Goal: Information Seeking & Learning: Learn about a topic

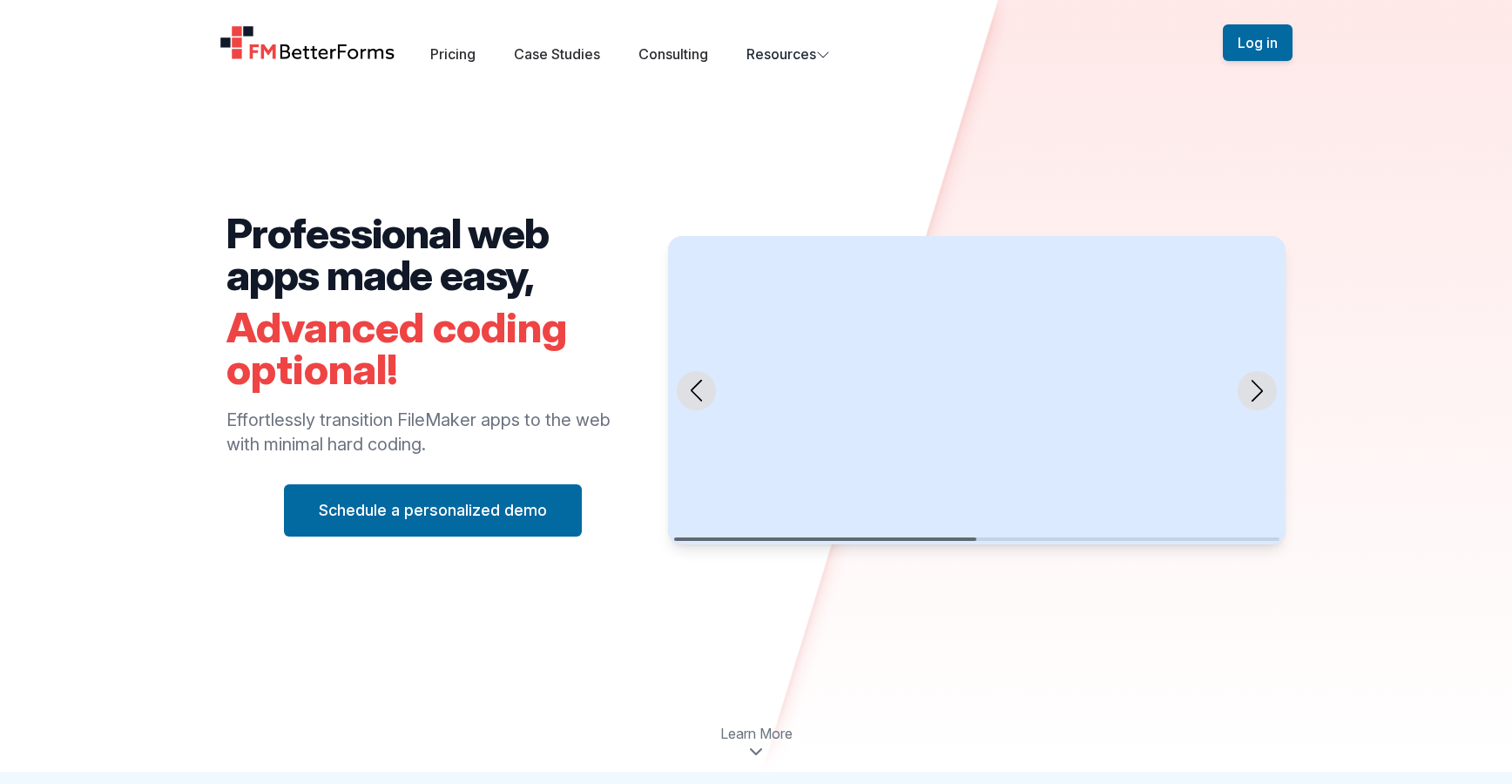
scroll to position [14, 0]
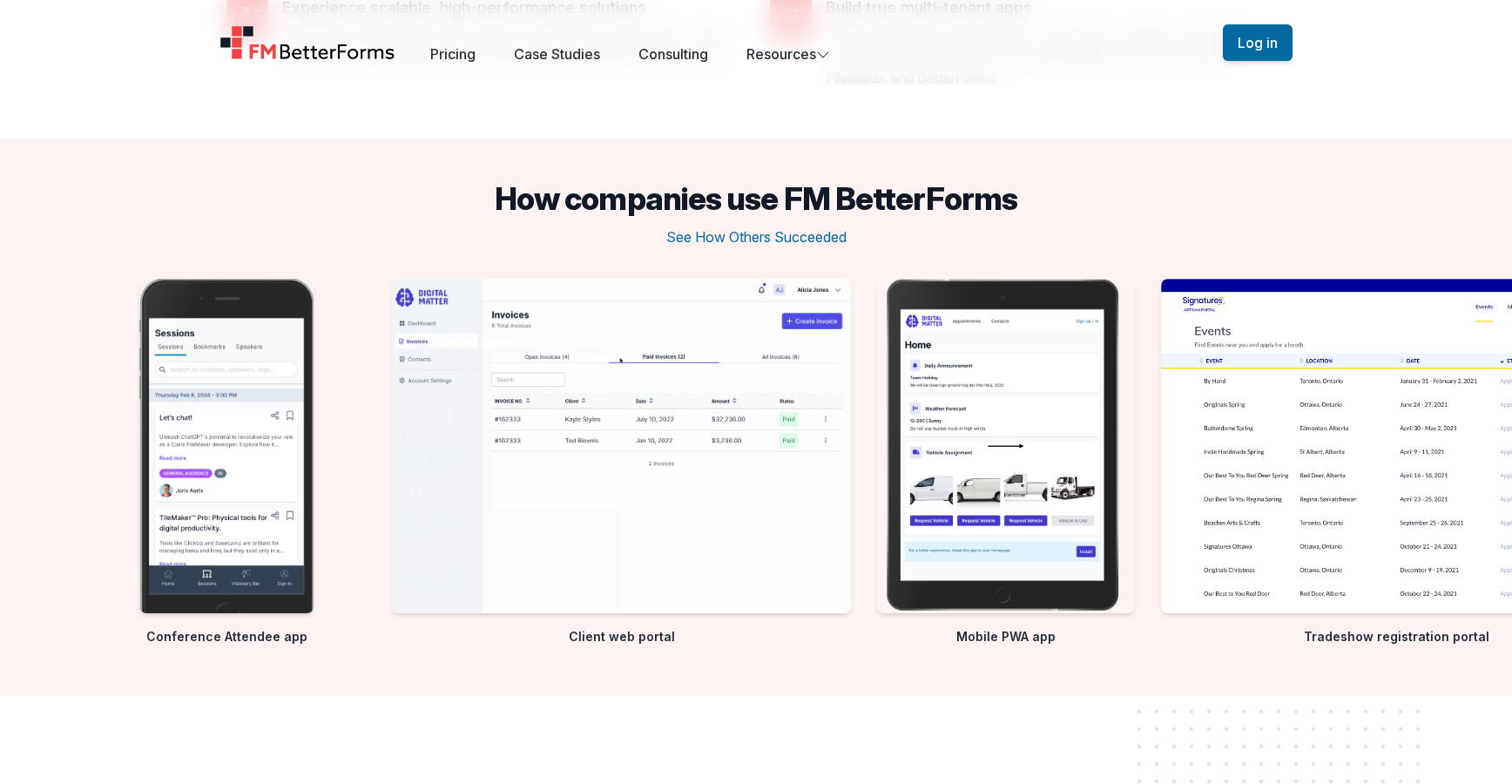
scroll to position [2632, 0]
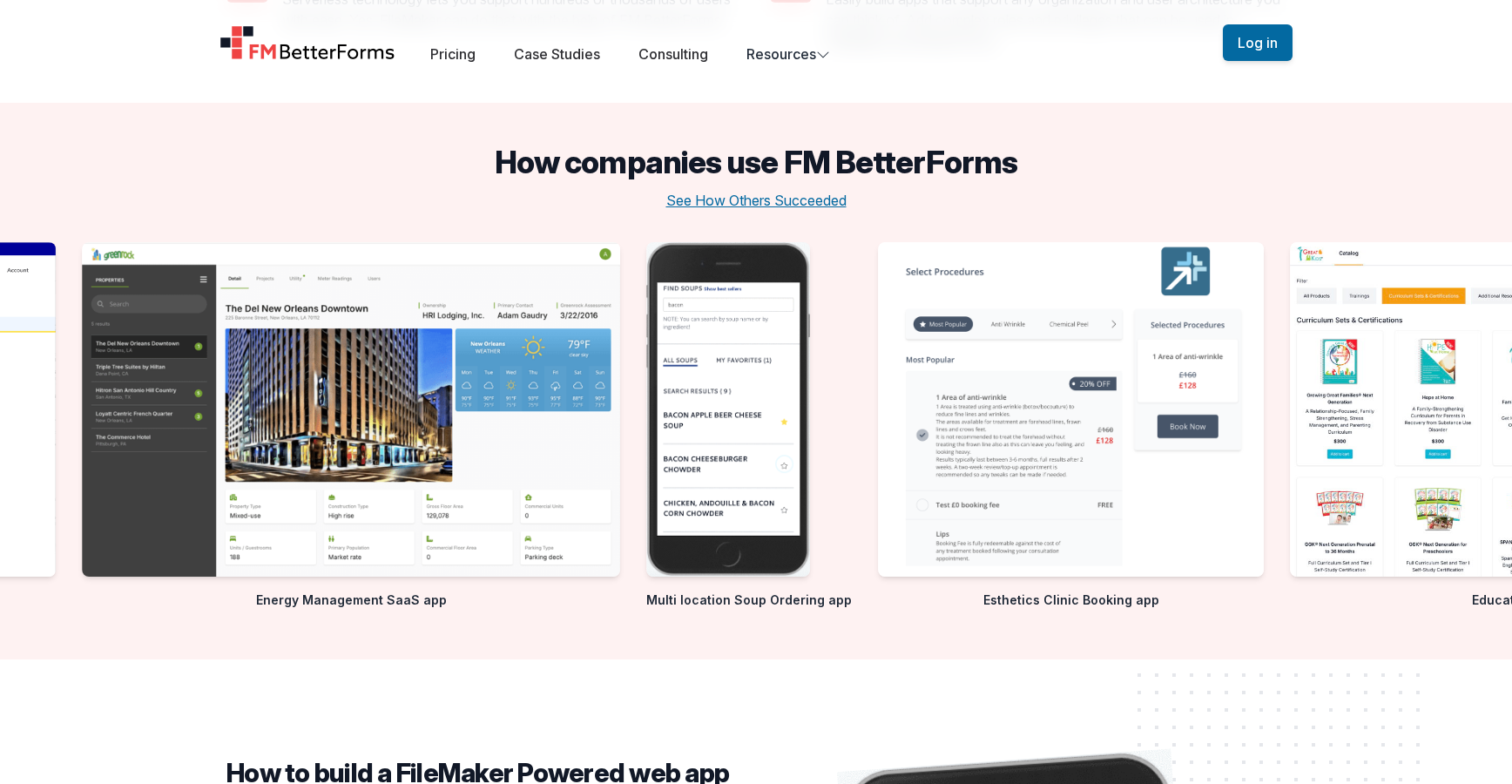
click at [824, 200] on button "See How Others Succeeded" at bounding box center [756, 199] width 181 height 20
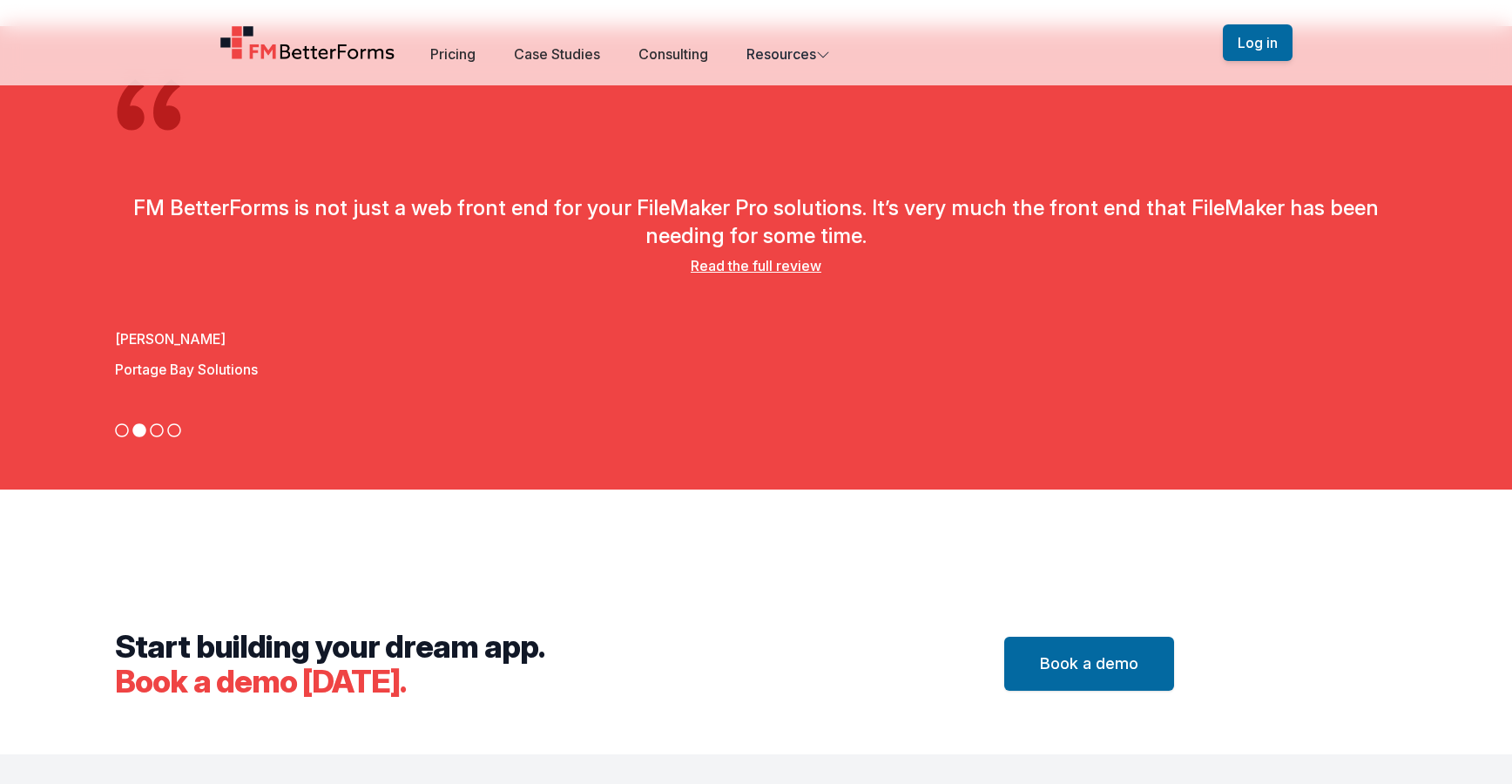
scroll to position [5637, 0]
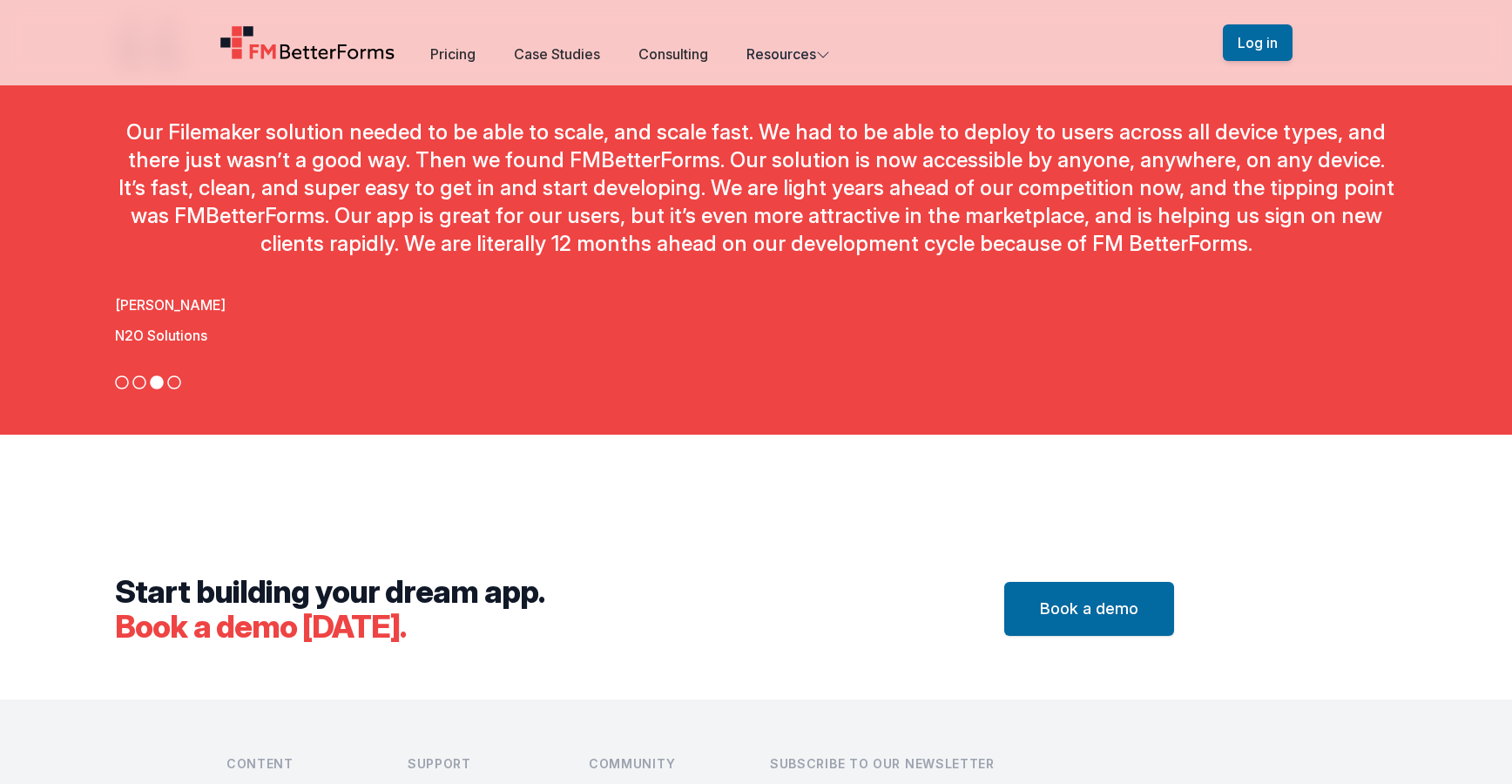
click at [760, 281] on div "[PERSON_NAME] N2O Solutions" at bounding box center [998, 317] width 1282 height 78
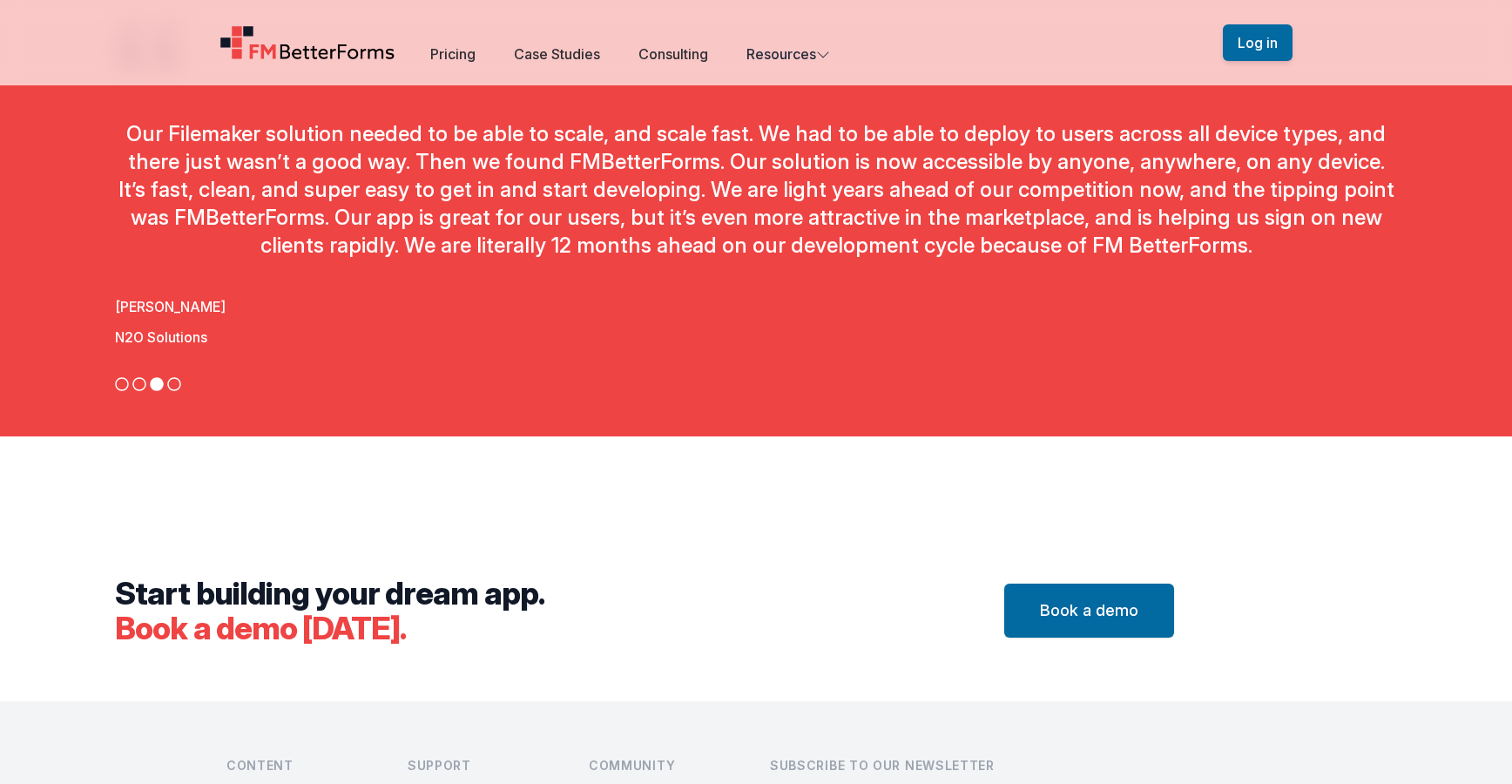
scroll to position [5626, 0]
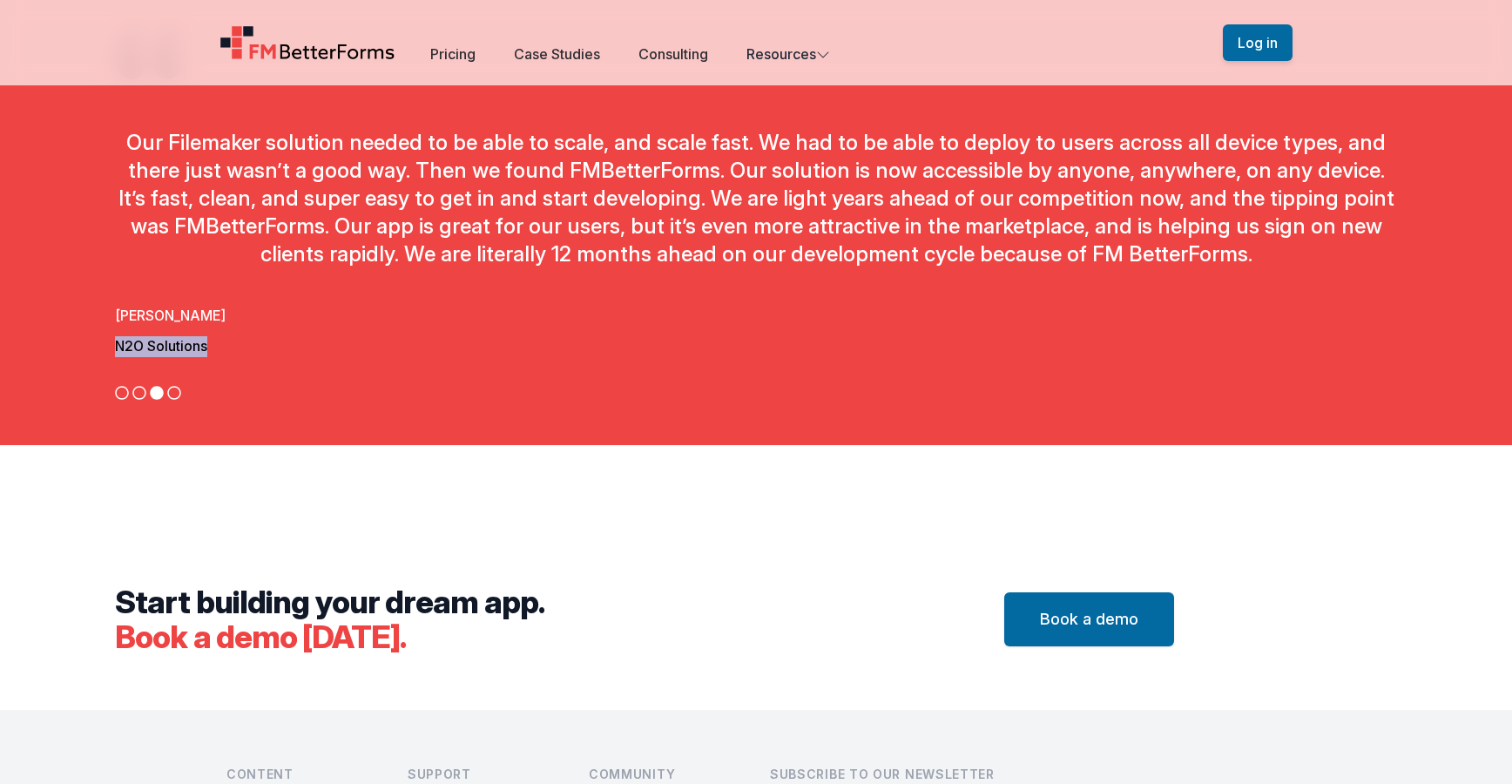
drag, startPoint x: 116, startPoint y: 349, endPoint x: 208, endPoint y: 355, distance: 92.2
click at [208, 355] on p "N2O Solutions" at bounding box center [756, 346] width 1282 height 20
click at [785, 392] on icon at bounding box center [792, 393] width 14 height 14
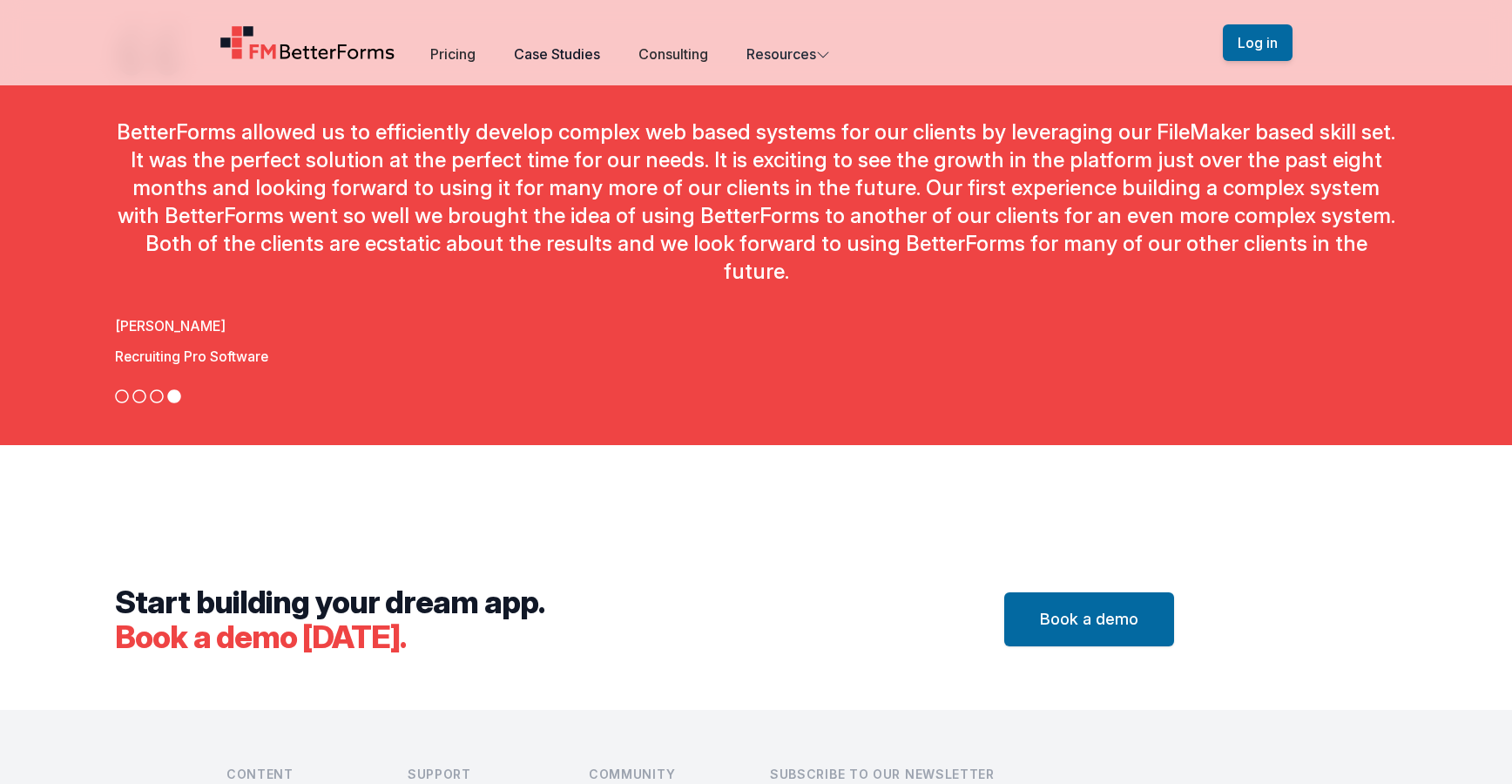
click at [572, 51] on link "Case Studies" at bounding box center [557, 54] width 86 height 18
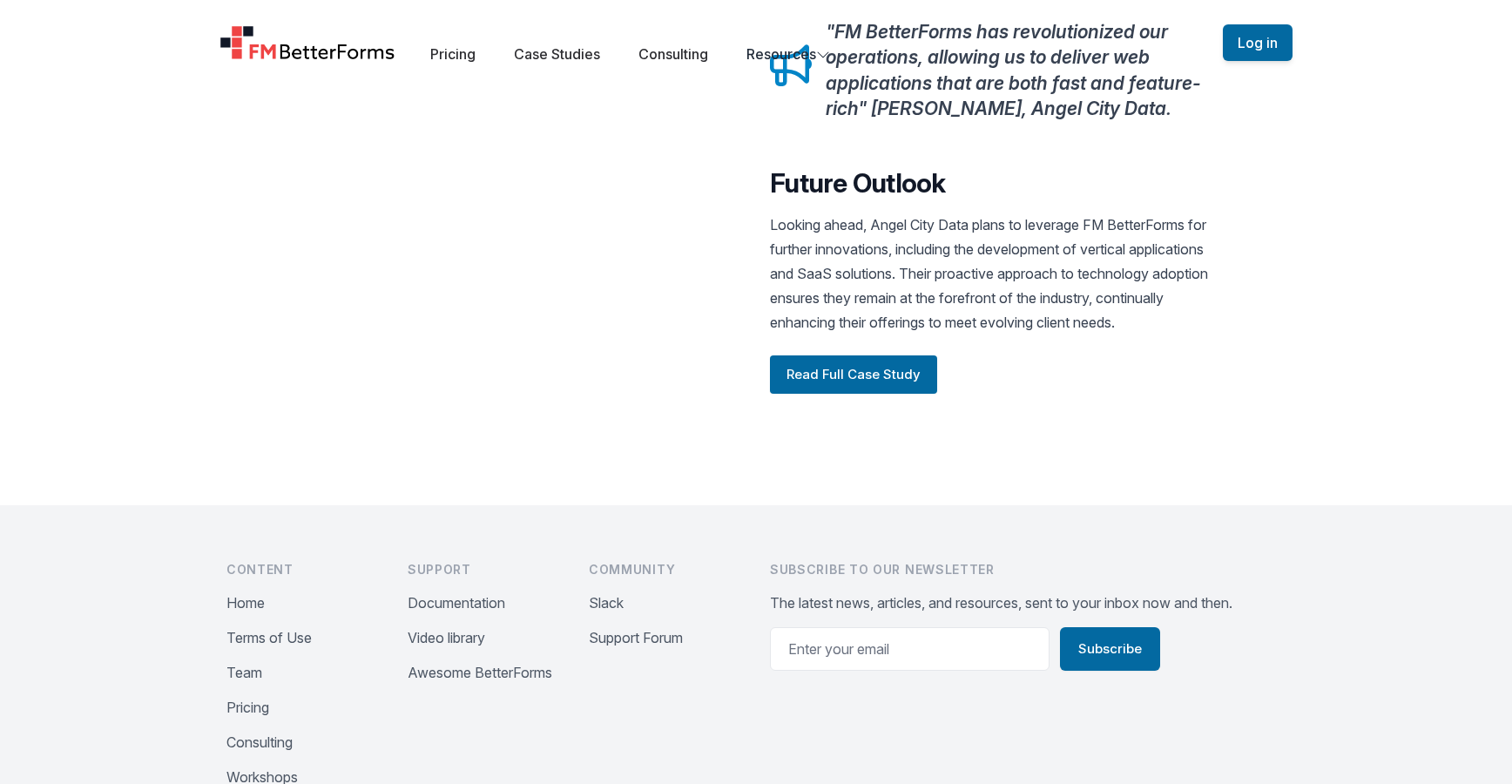
scroll to position [2152, 0]
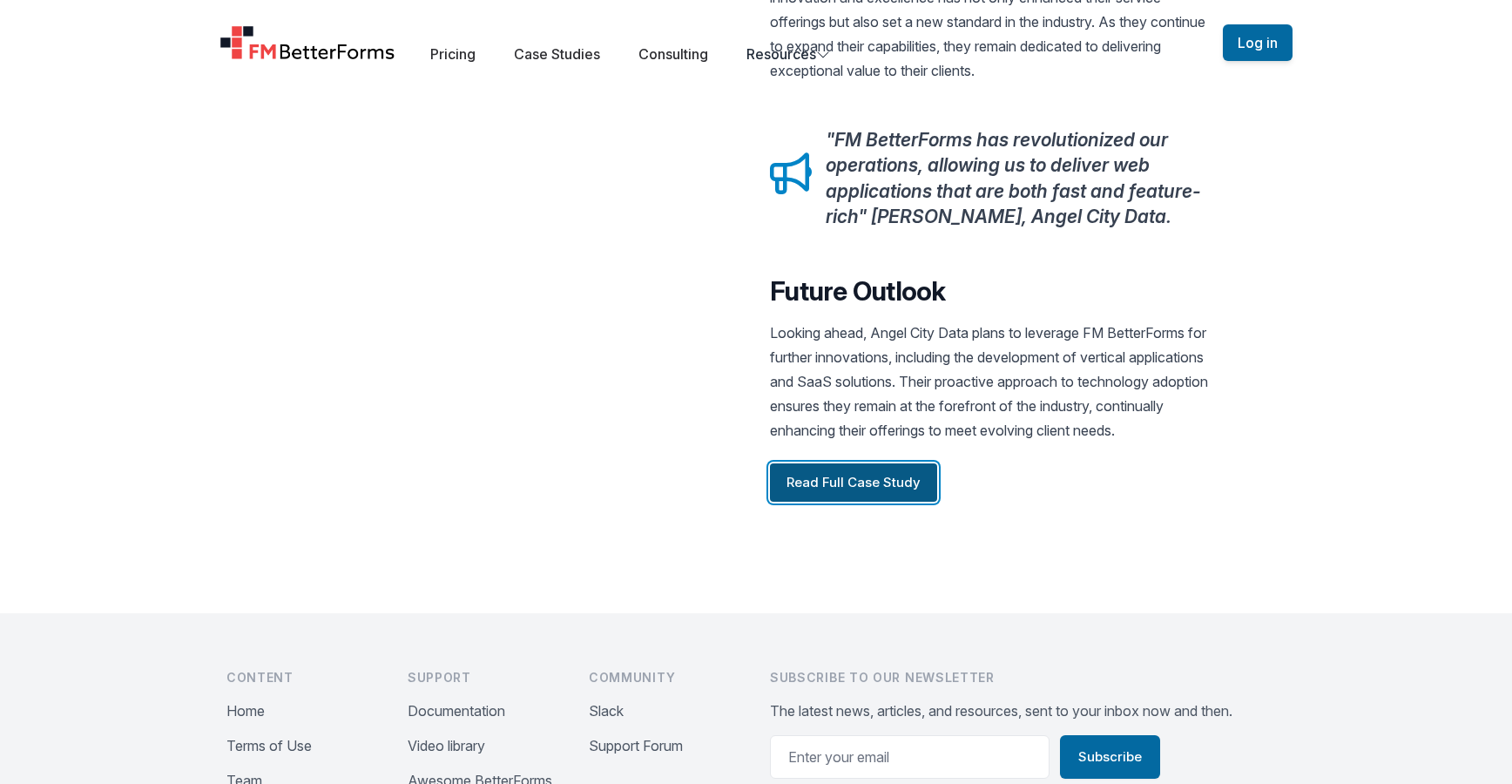
click at [892, 502] on button "Read Full Case Study" at bounding box center [853, 482] width 167 height 38
